Goal: Transaction & Acquisition: Purchase product/service

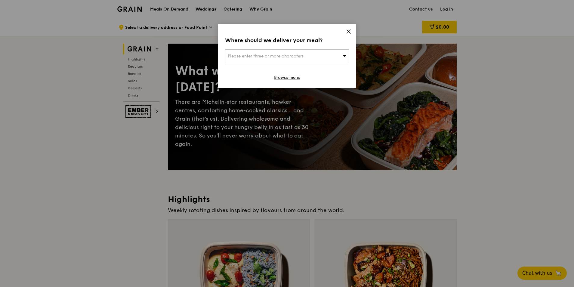
click at [347, 32] on icon at bounding box center [348, 31] width 5 height 5
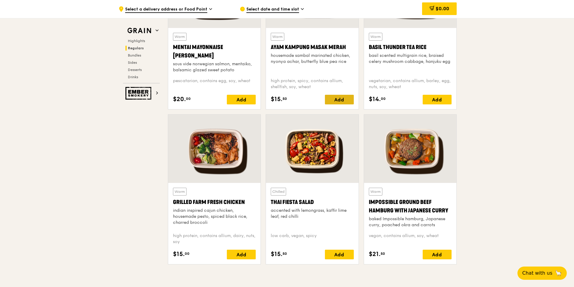
scroll to position [601, 0]
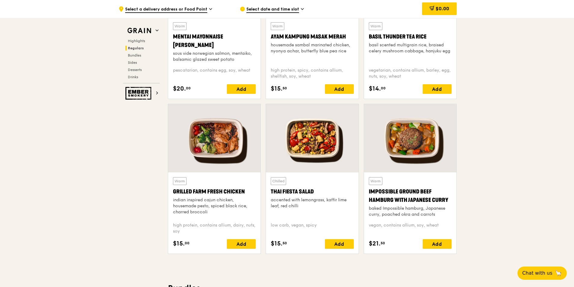
click at [204, 142] on div at bounding box center [214, 138] width 92 height 68
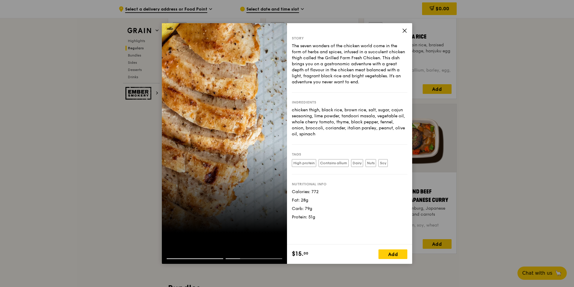
click at [193, 259] on div at bounding box center [195, 258] width 57 height 1
click at [195, 259] on div at bounding box center [224, 260] width 125 height 5
click at [194, 257] on div at bounding box center [224, 254] width 125 height 10
click at [195, 231] on div at bounding box center [224, 143] width 125 height 241
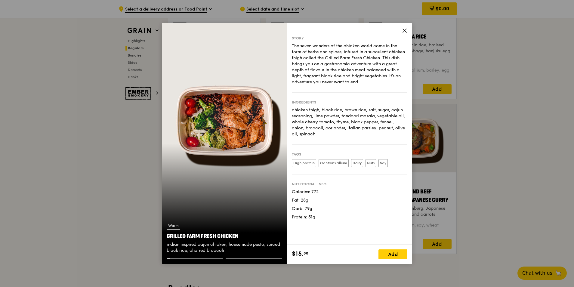
click at [406, 31] on icon at bounding box center [404, 30] width 5 height 5
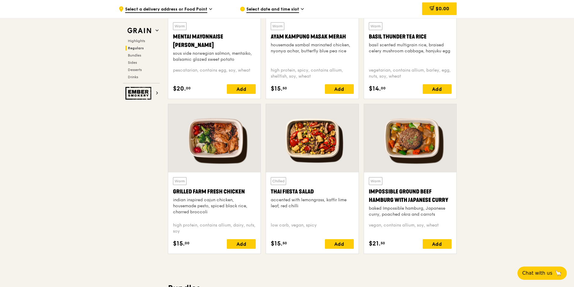
drag, startPoint x: 169, startPoint y: 191, endPoint x: 214, endPoint y: 212, distance: 50.2
click at [214, 212] on div "Warm Grilled Farm Fresh Chicken indian inspired cajun chicken, housemade pesto,…" at bounding box center [214, 212] width 92 height 81
copy div "Grilled Farm Fresh Chicken indian inspired cajun chicken, housemade pesto, spic…"
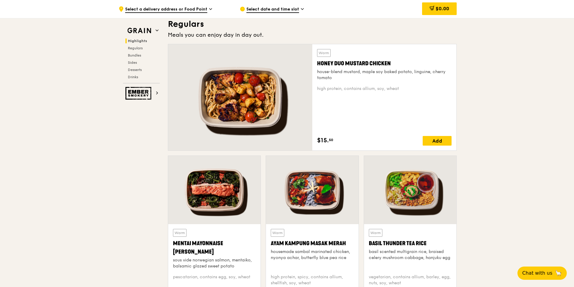
scroll to position [361, 0]
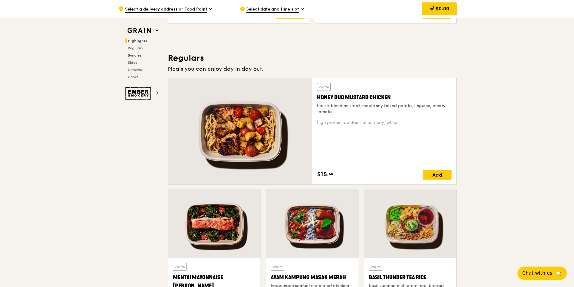
click at [267, 140] on div at bounding box center [240, 131] width 144 height 106
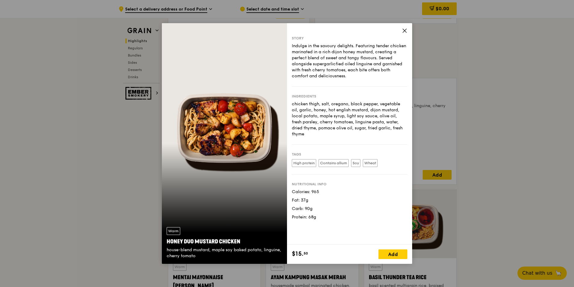
click at [404, 29] on icon at bounding box center [404, 30] width 5 height 5
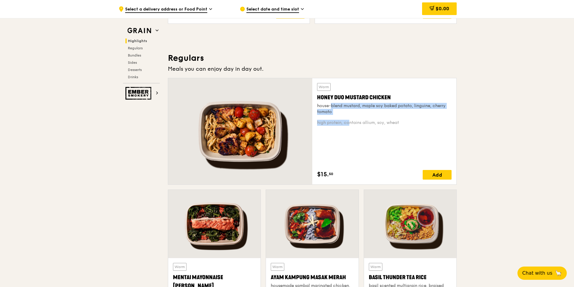
drag, startPoint x: 336, startPoint y: 116, endPoint x: 318, endPoint y: 102, distance: 22.7
click at [318, 102] on div "Warm Honey Duo Mustard Chicken house-blend mustard, maple soy baked potato, lin…" at bounding box center [384, 131] width 134 height 97
drag, startPoint x: 318, startPoint y: 102, endPoint x: 323, endPoint y: 108, distance: 7.5
click at [323, 108] on div "house-blend mustard, maple soy baked potato, linguine, cherry tomato" at bounding box center [384, 109] width 134 height 12
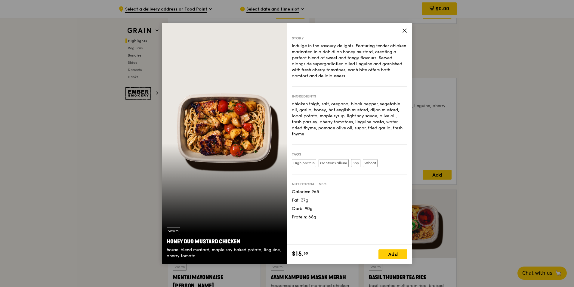
click at [404, 29] on icon at bounding box center [404, 30] width 5 height 5
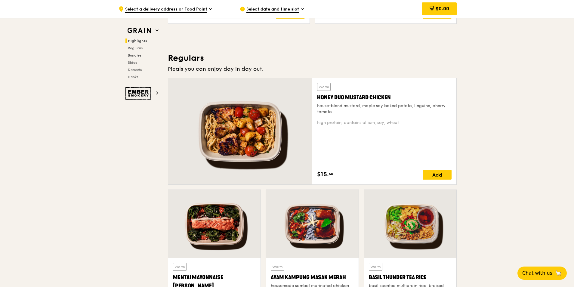
drag, startPoint x: 316, startPoint y: 96, endPoint x: 338, endPoint y: 111, distance: 26.9
click at [338, 111] on div "Warm Honey Duo Mustard Chicken house-blend mustard, maple soy baked potato, lin…" at bounding box center [384, 131] width 144 height 106
copy div "Honey Duo Mustard Chicken house-blend mustard, maple soy baked potato, linguine…"
